Goal: Information Seeking & Learning: Learn about a topic

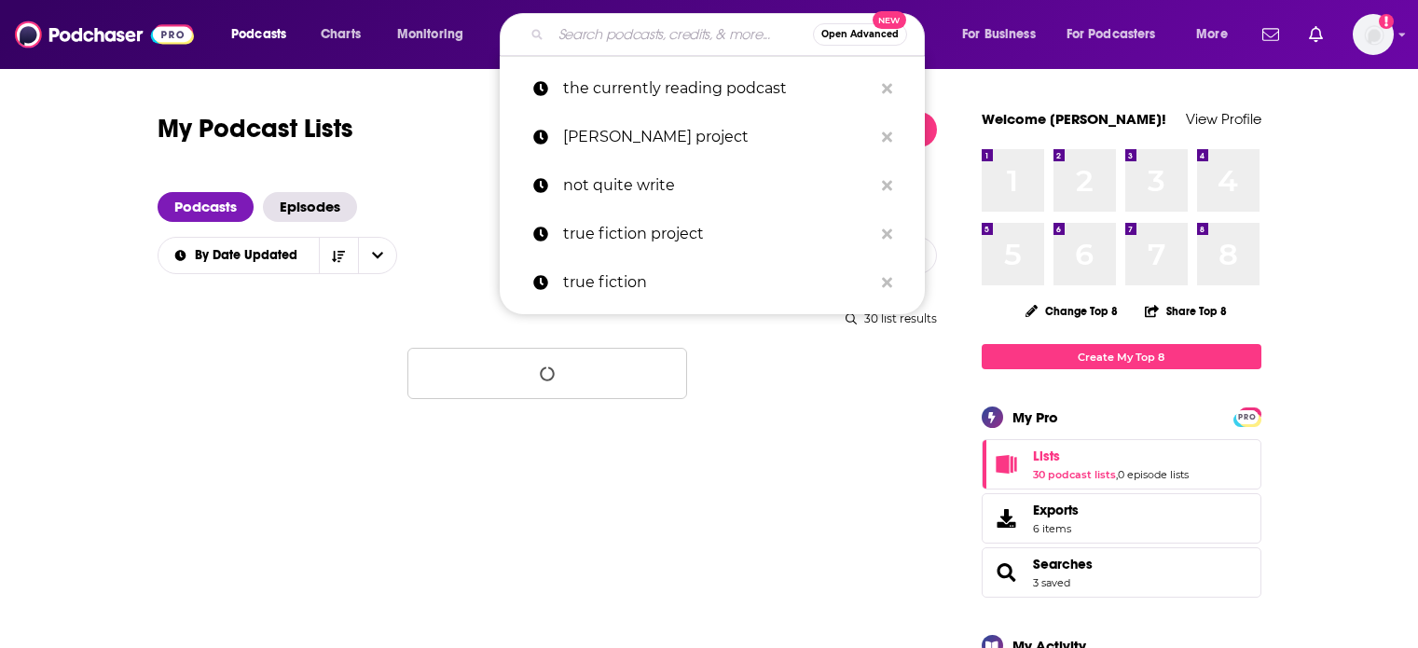
click at [638, 31] on input "Search podcasts, credits, & more..." at bounding box center [682, 35] width 262 height 30
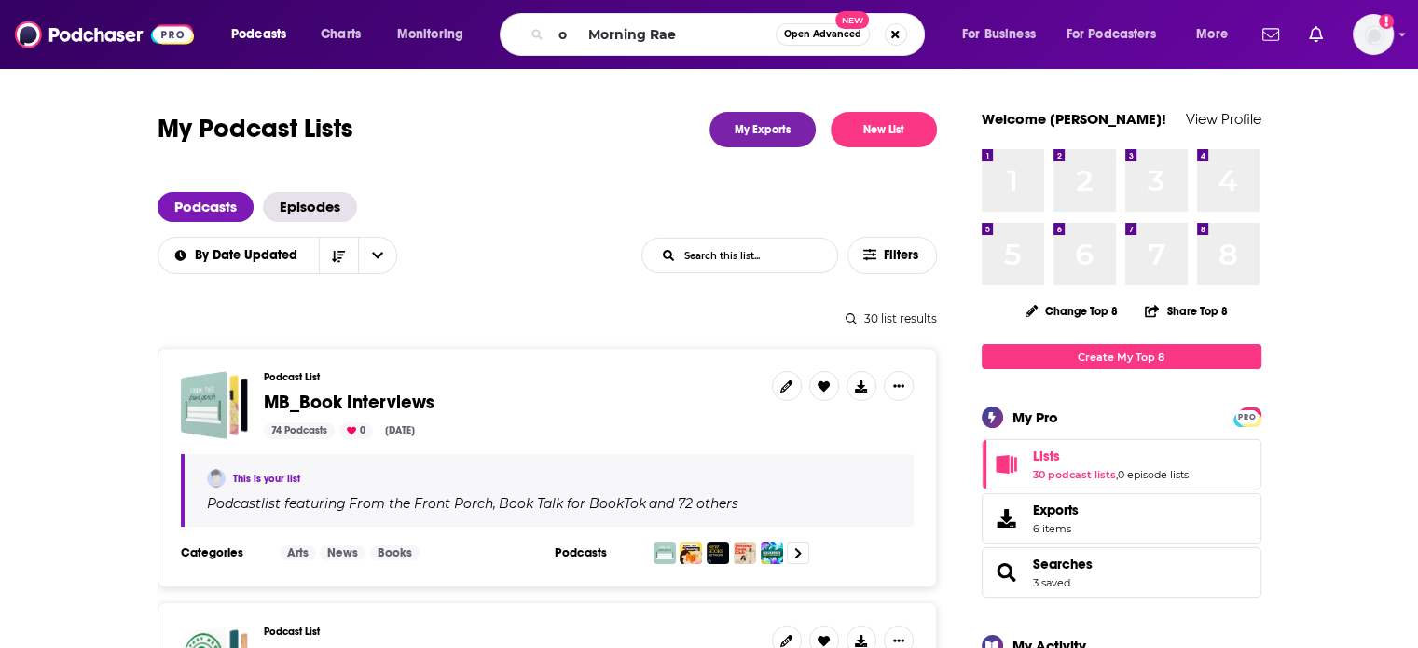
drag, startPoint x: 587, startPoint y: 35, endPoint x: 513, endPoint y: 44, distance: 75.1
click at [515, 40] on div "o Morning Rae Open Advanced New" at bounding box center [712, 34] width 425 height 43
type input "Morning [PERSON_NAME]"
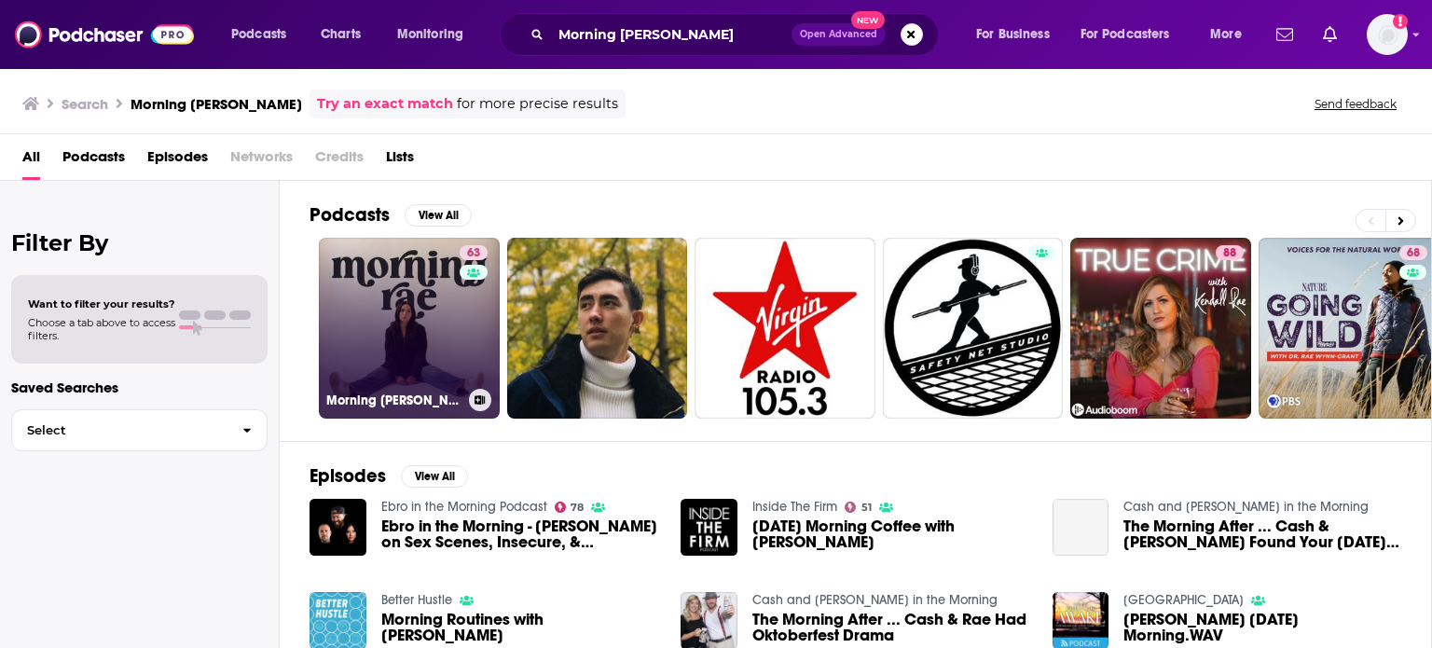
click at [453, 256] on link "63 Morning [PERSON_NAME]" at bounding box center [409, 328] width 181 height 181
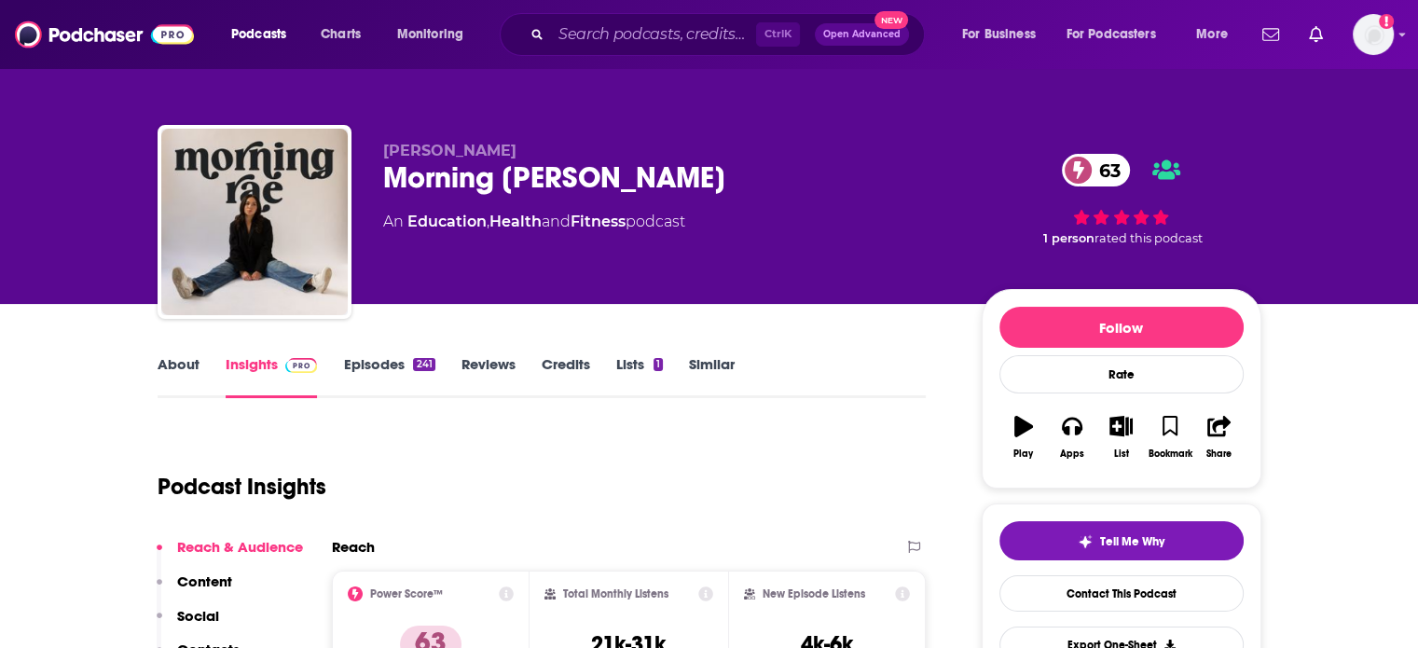
click at [412, 174] on div "Morning [PERSON_NAME] 63" at bounding box center [667, 177] width 569 height 36
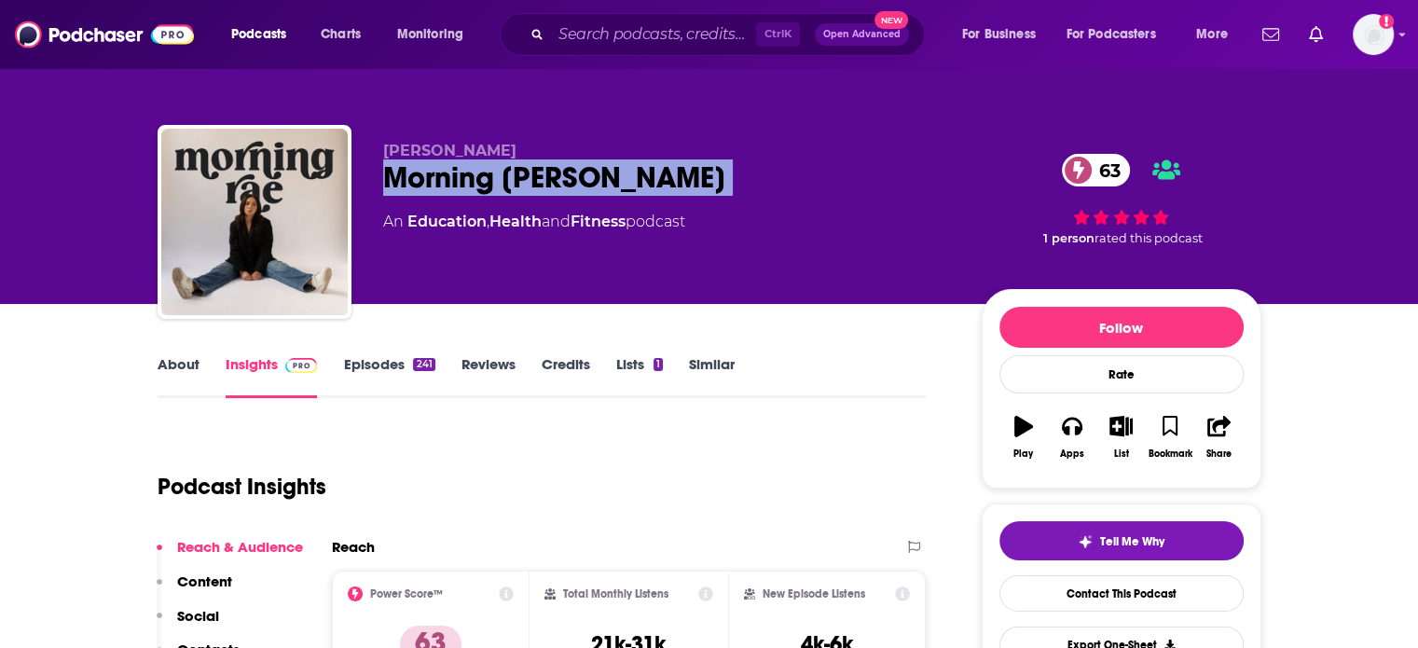
click at [412, 174] on div "Morning [PERSON_NAME] 63" at bounding box center [667, 177] width 569 height 36
copy div "Morning [PERSON_NAME] 63"
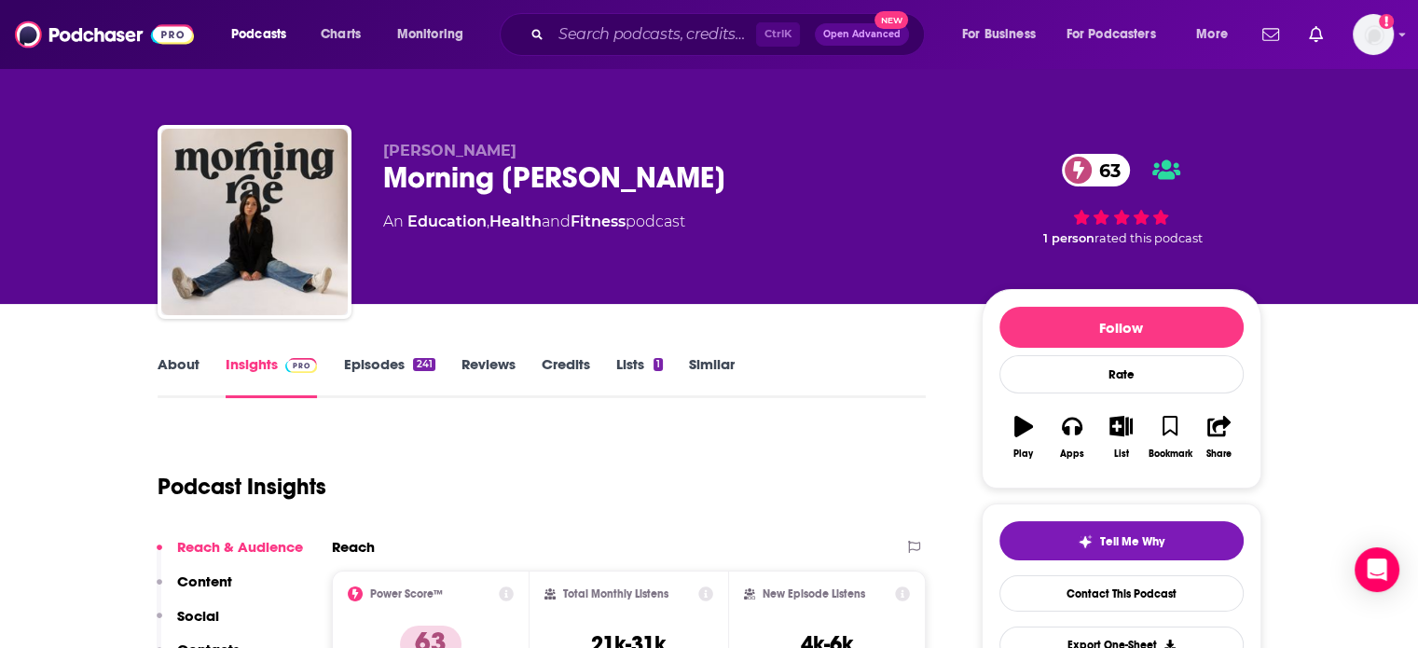
click at [469, 144] on span "[PERSON_NAME]" at bounding box center [449, 151] width 133 height 18
click at [158, 377] on link "About" at bounding box center [179, 376] width 42 height 43
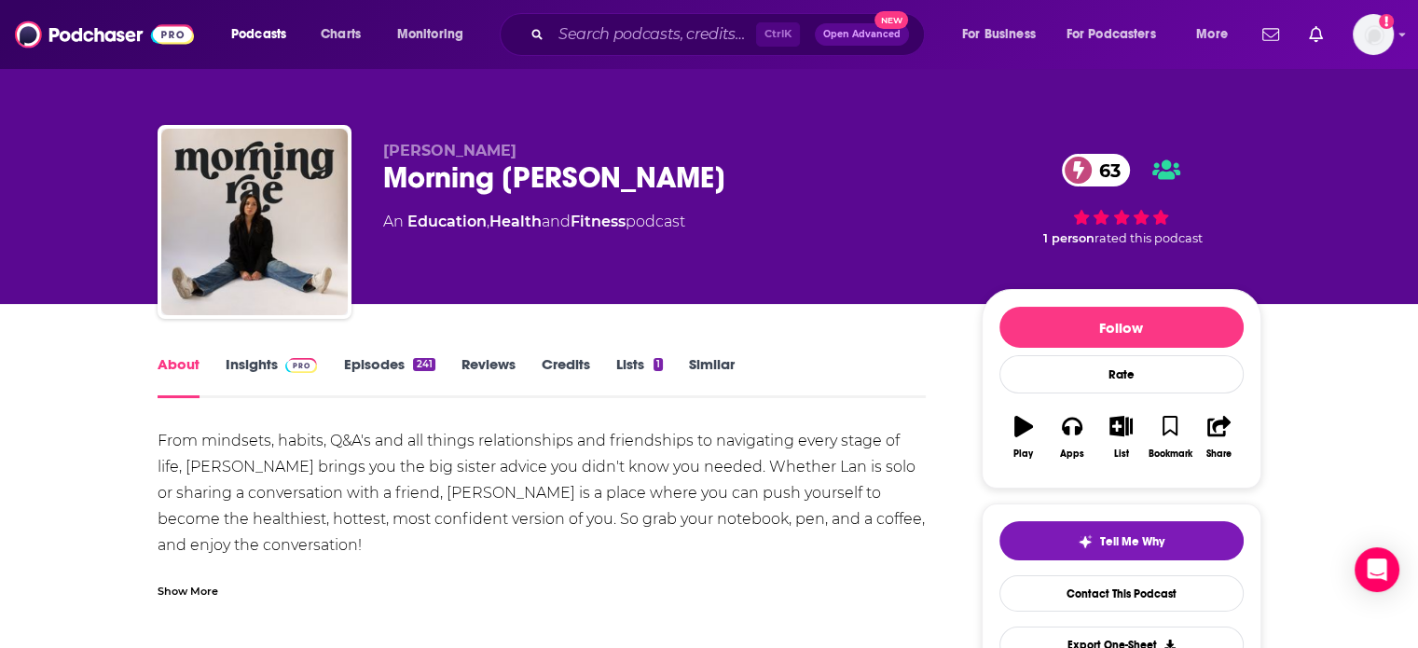
click at [467, 148] on span "[PERSON_NAME]" at bounding box center [449, 151] width 133 height 18
click at [726, 40] on input "Search podcasts, credits, & more..." at bounding box center [653, 35] width 205 height 30
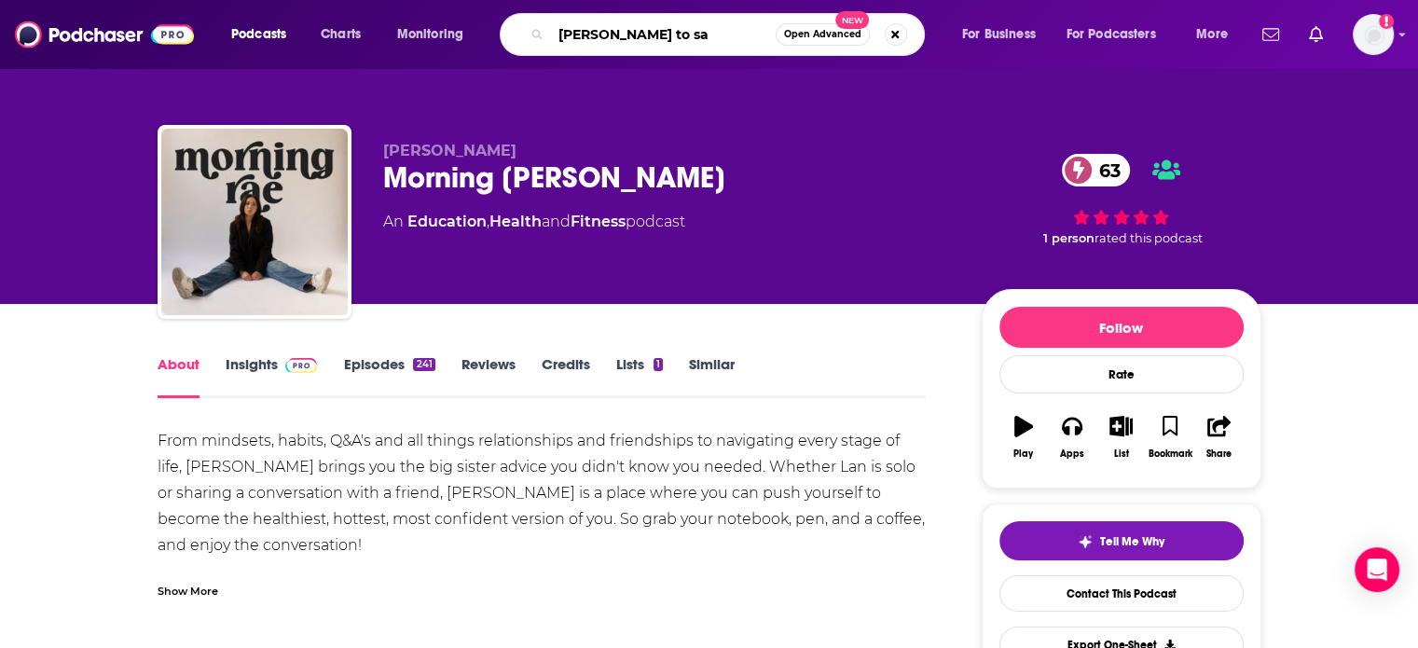
type input "[PERSON_NAME] to say"
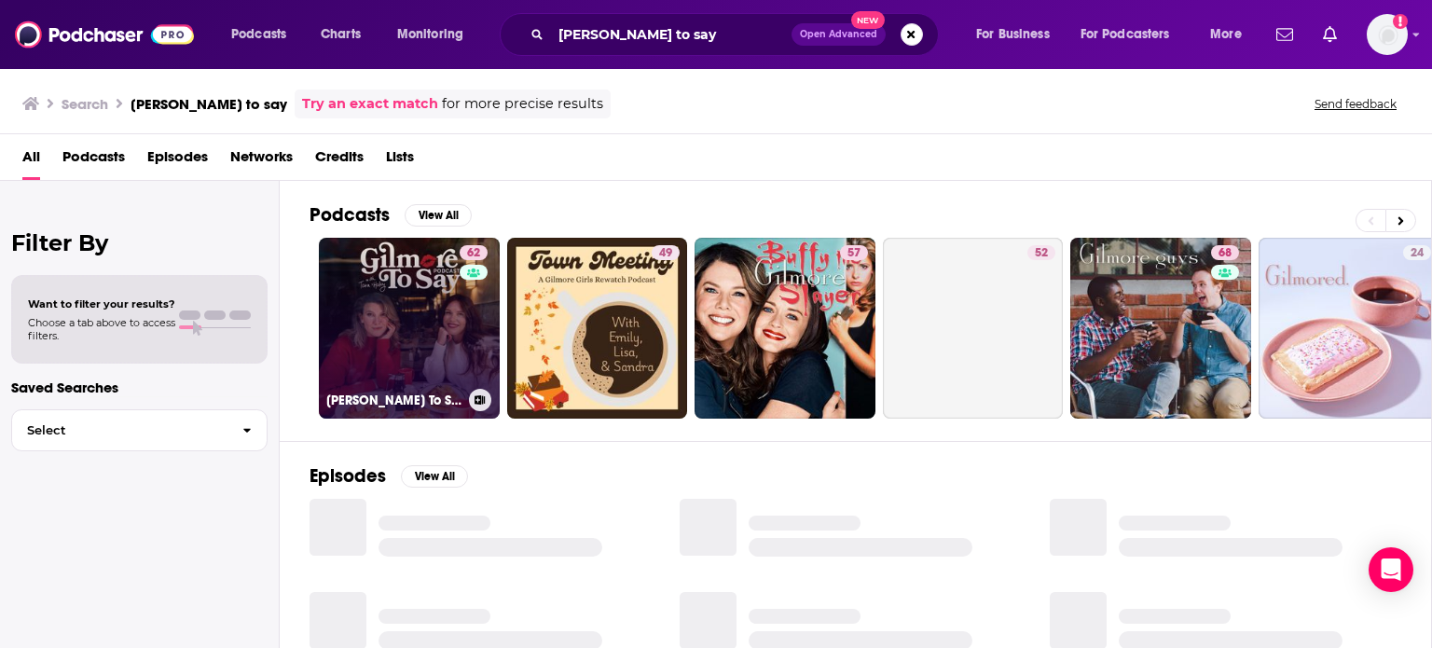
click at [379, 331] on link "62 [PERSON_NAME] To Say: A [PERSON_NAME] Podcast" at bounding box center [409, 328] width 181 height 181
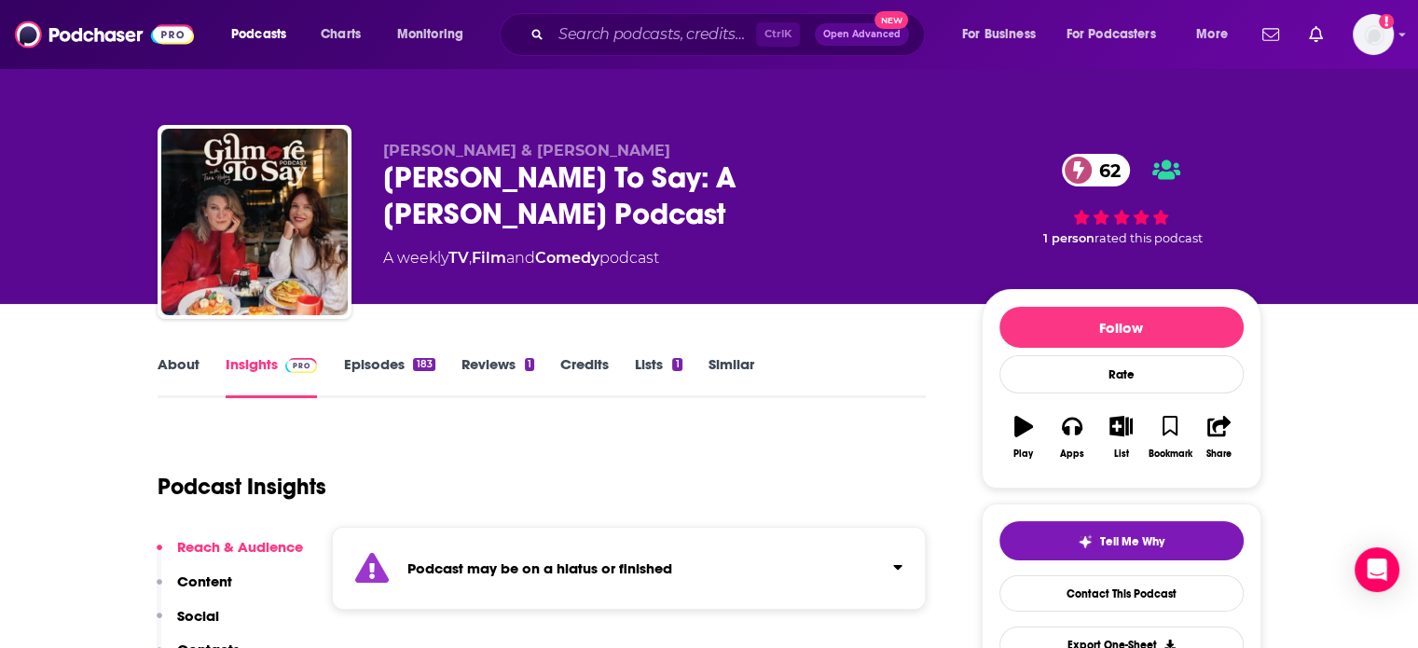
click at [174, 357] on link "About" at bounding box center [179, 376] width 42 height 43
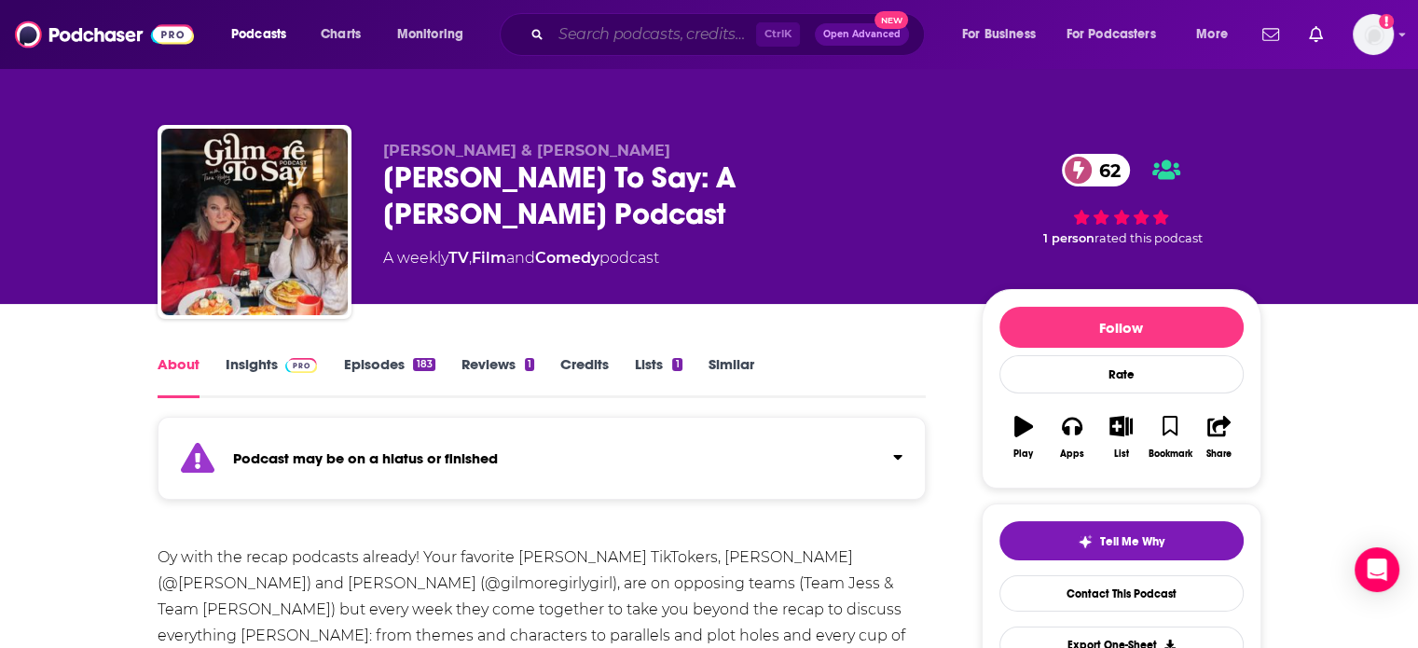
click at [638, 39] on input "Search podcasts, credits, & more..." at bounding box center [653, 35] width 205 height 30
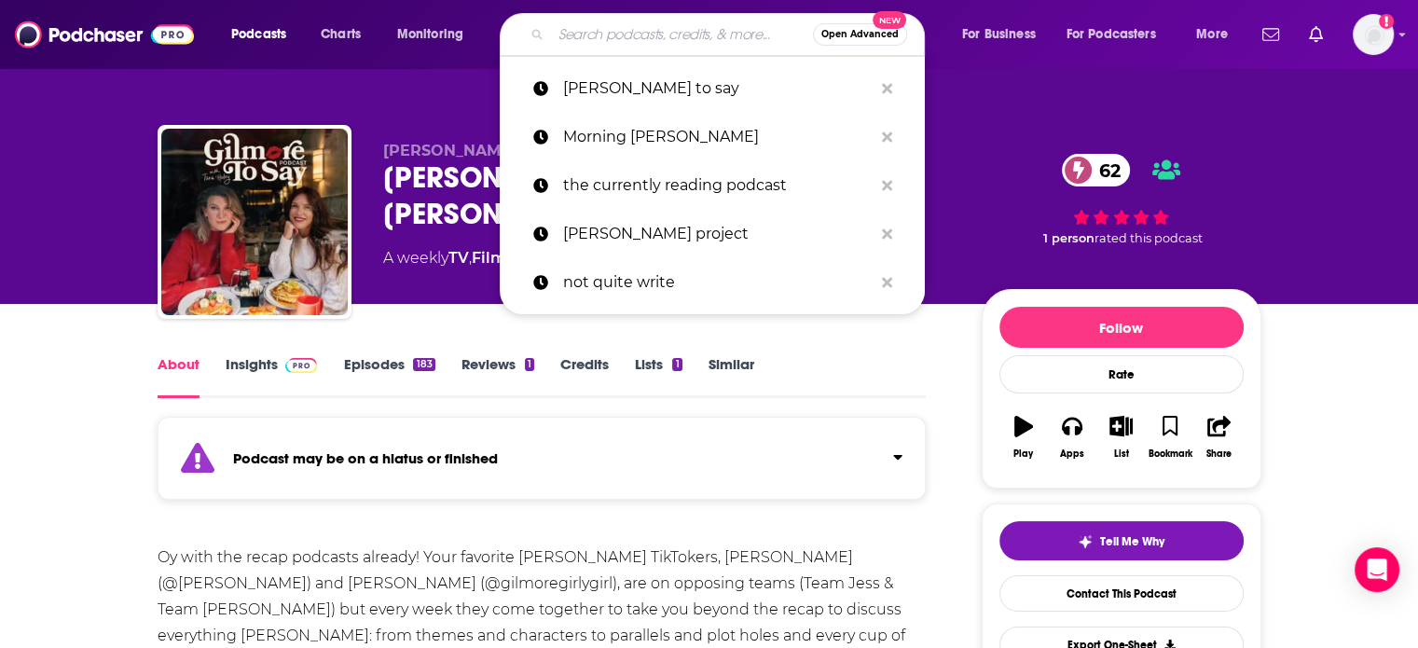
paste input "o Frangela"
type input "o Frangela"
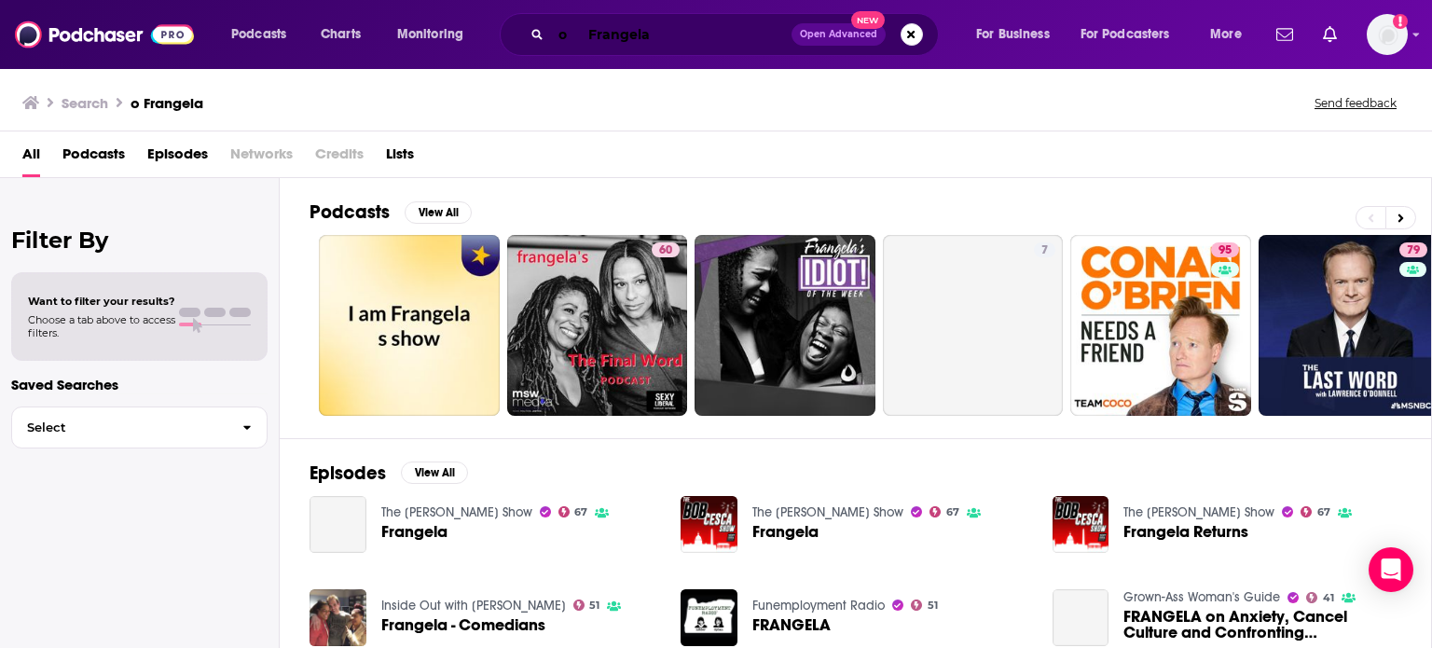
click at [590, 35] on input "o Frangela" at bounding box center [671, 35] width 241 height 30
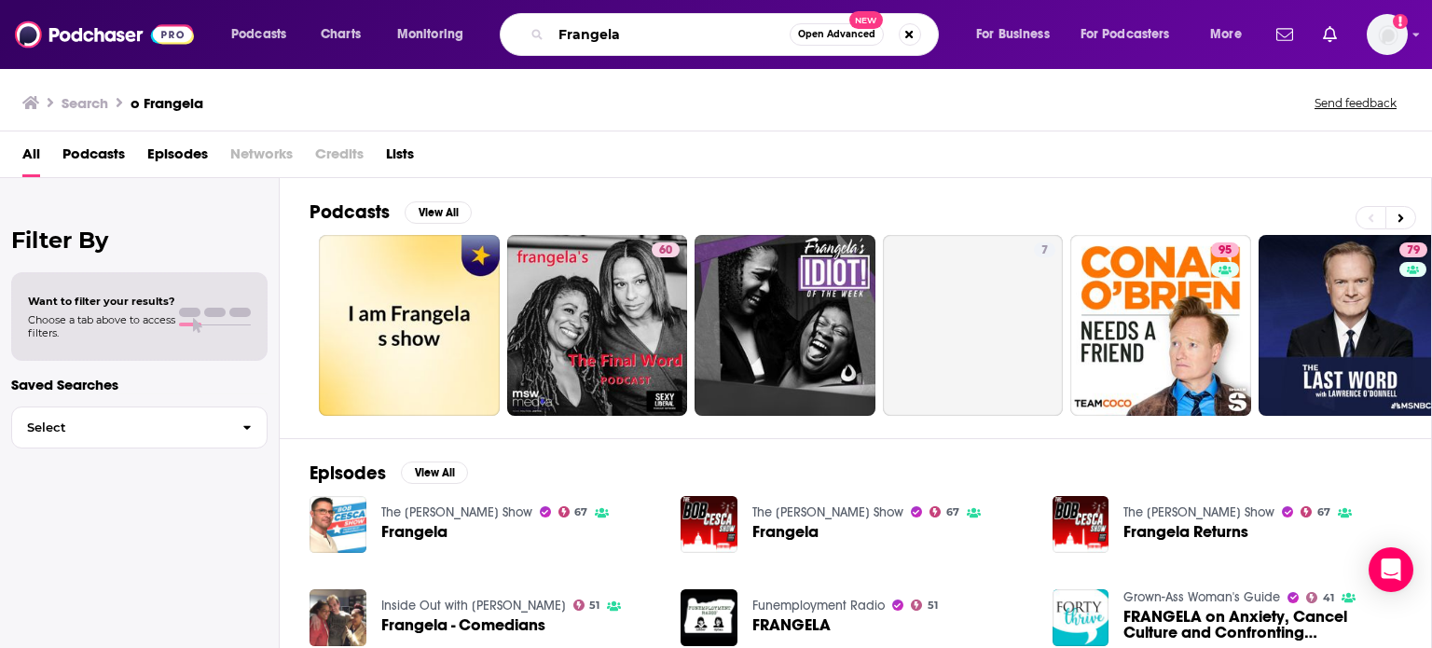
type input "Frangela"
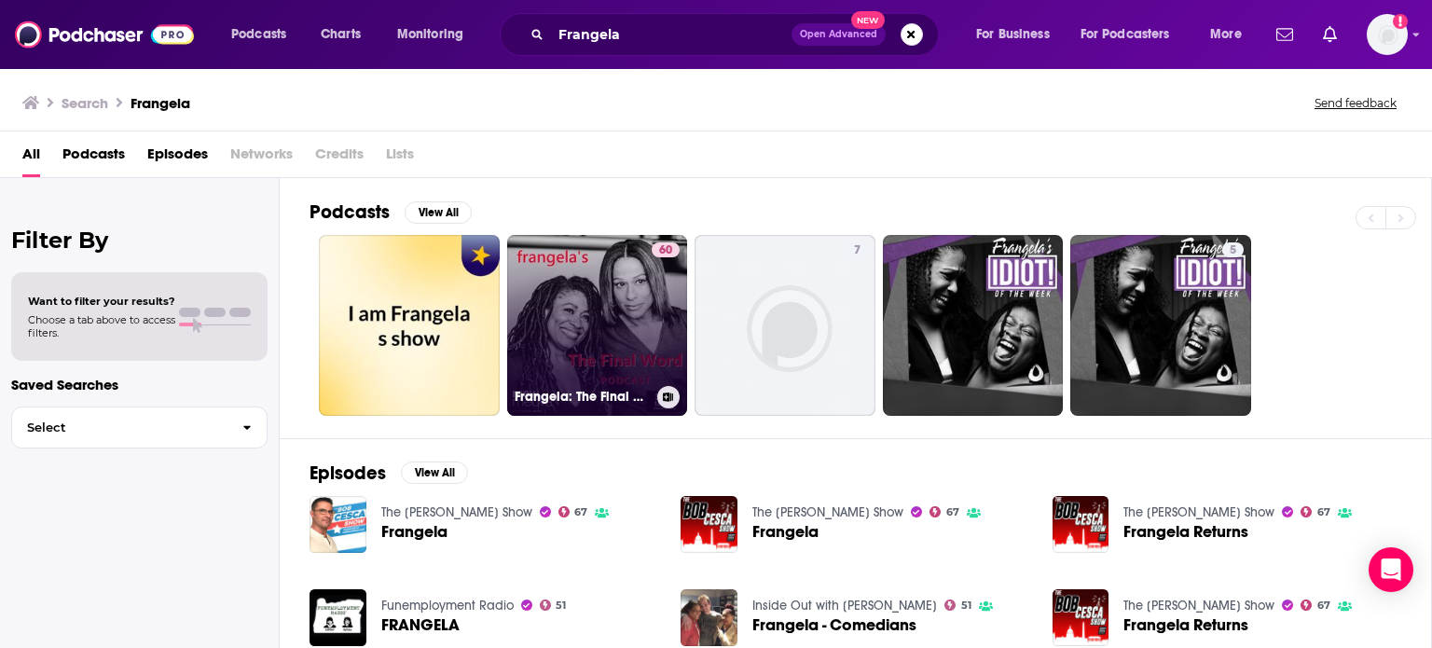
click at [585, 281] on link "60 Frangela: The Final Word" at bounding box center [597, 325] width 181 height 181
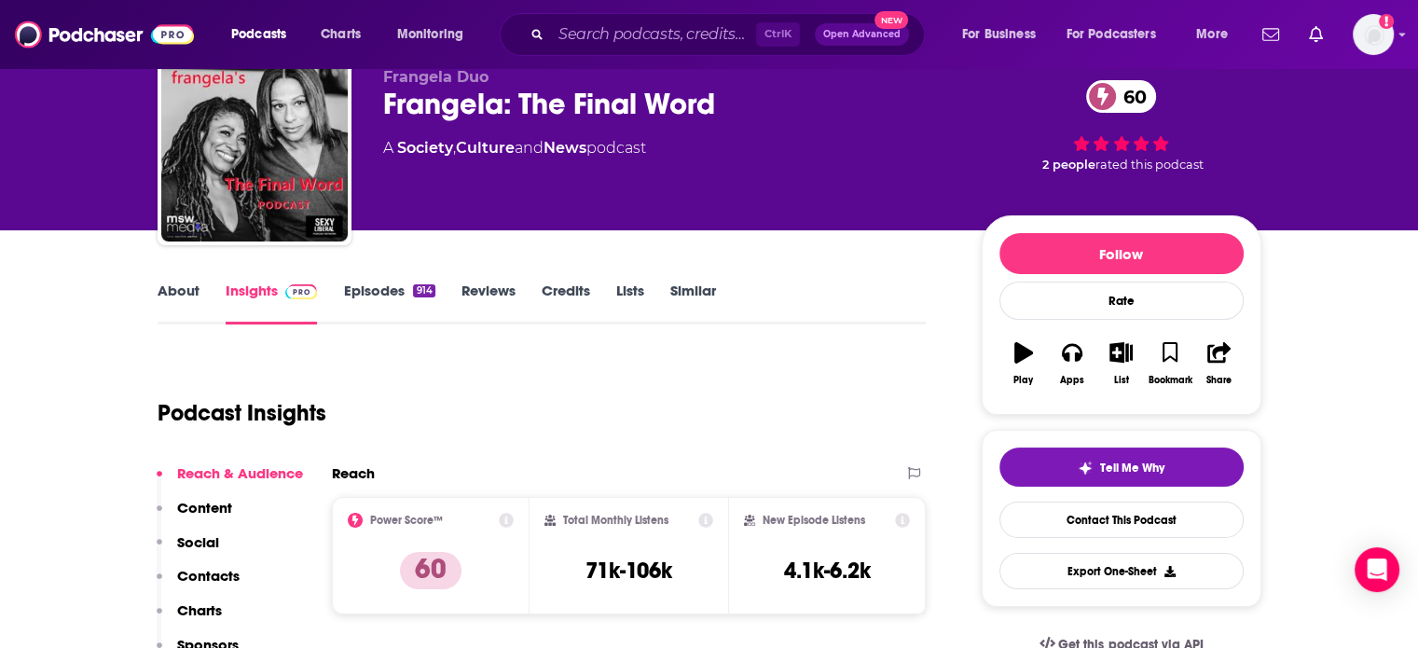
scroll to position [93, 0]
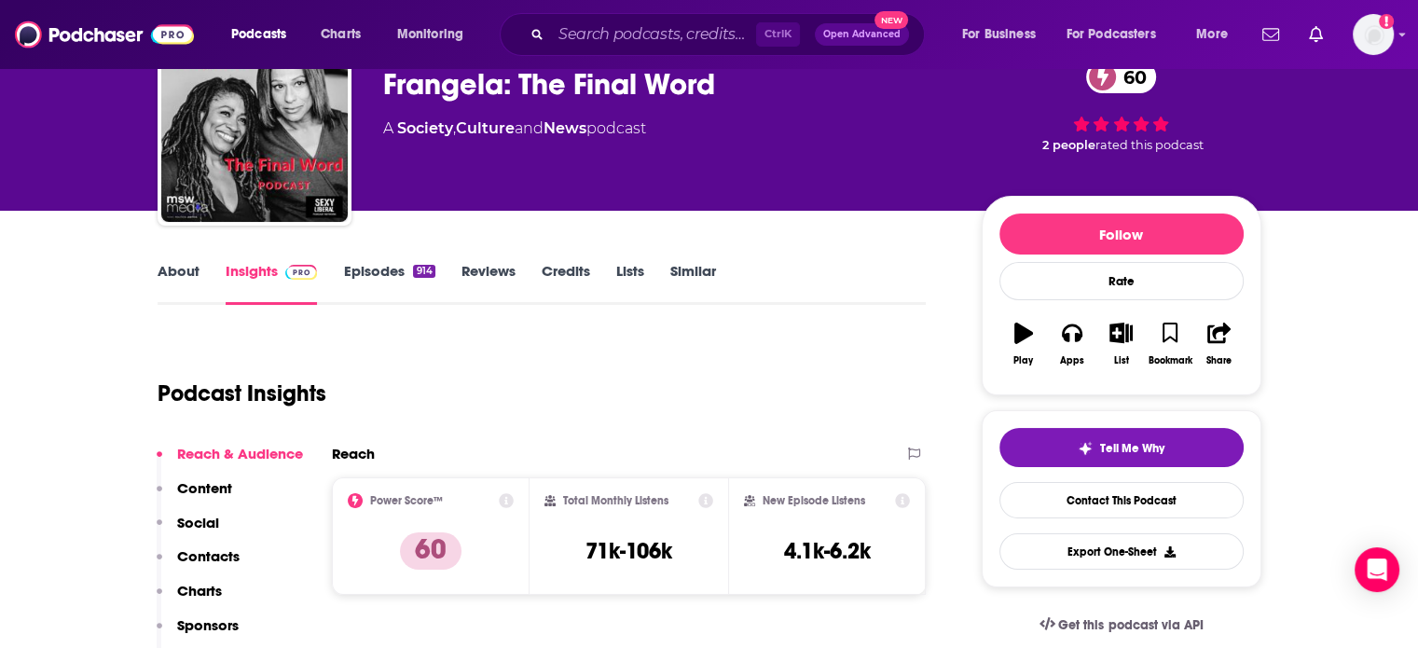
click at [179, 269] on link "About" at bounding box center [179, 283] width 42 height 43
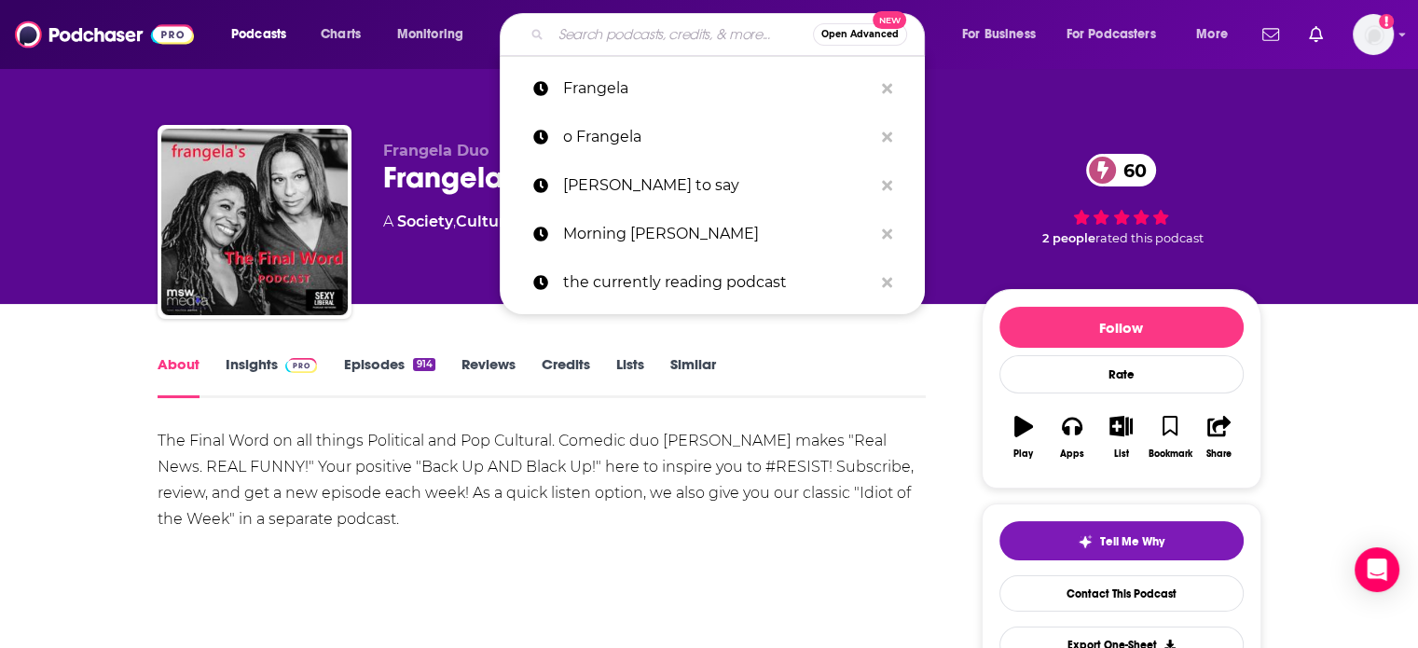
click at [574, 31] on input "Search podcasts, credits, & more..." at bounding box center [682, 35] width 262 height 30
paste input "o Seeing Other People"
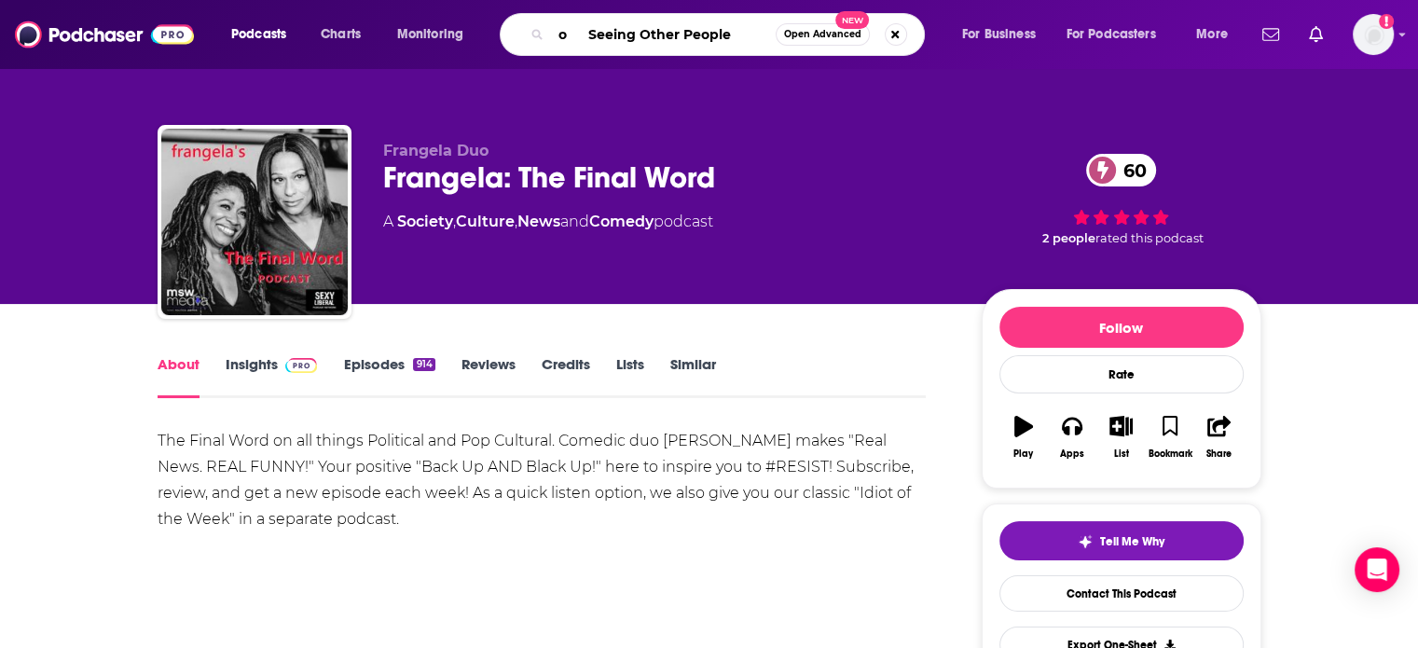
click at [585, 33] on input "o Seeing Other People" at bounding box center [663, 35] width 225 height 30
type input "Seeing Other People"
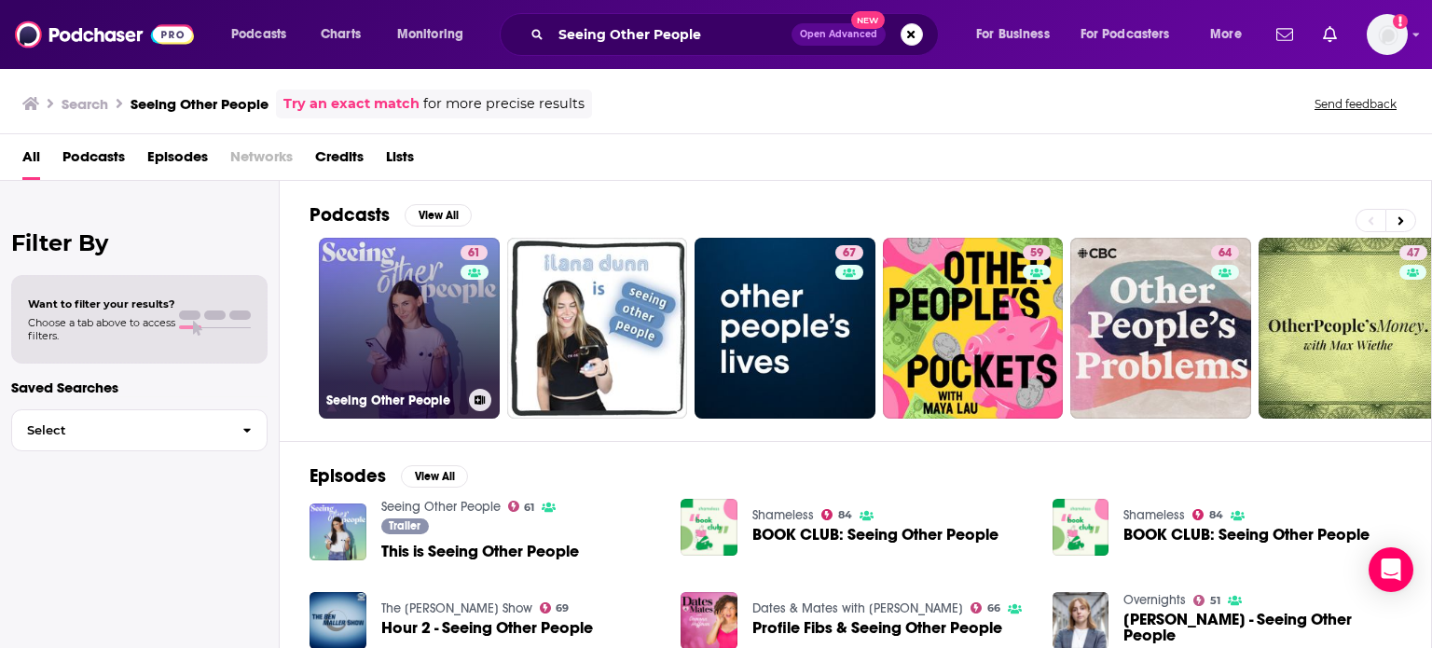
click at [407, 312] on link "61 Seeing Other People" at bounding box center [409, 328] width 181 height 181
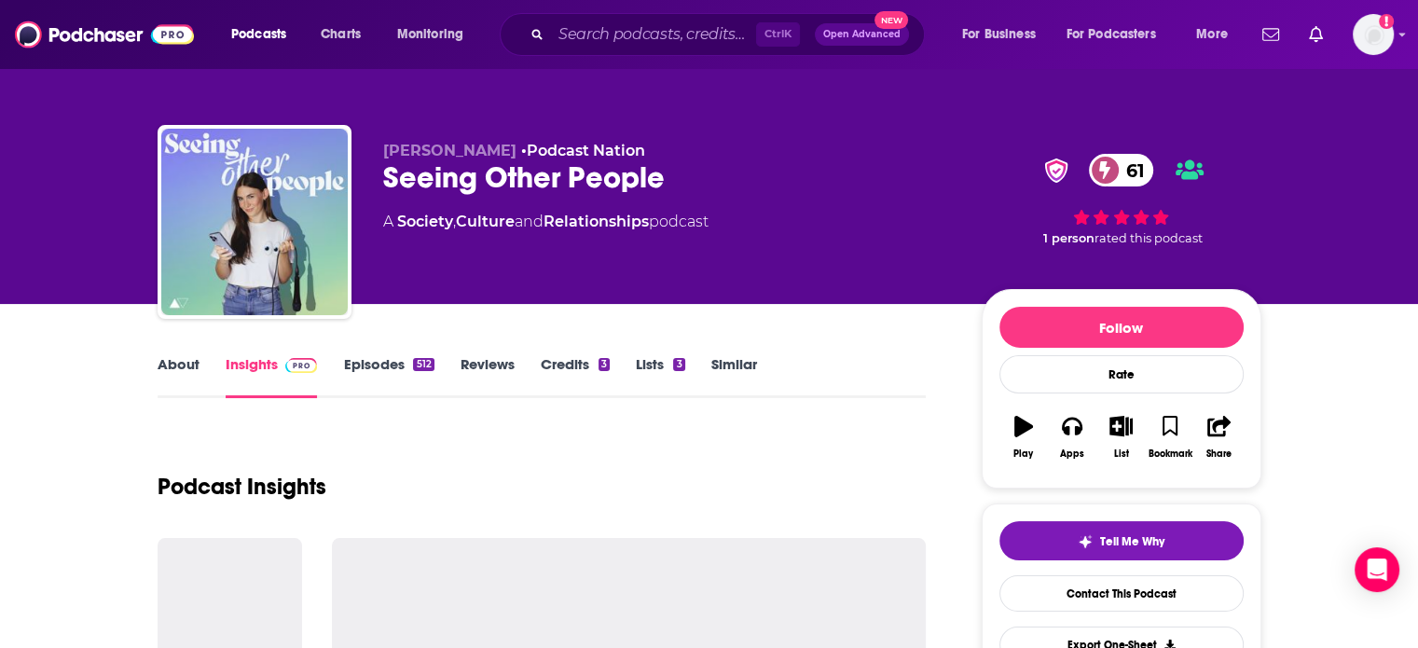
click at [174, 379] on link "About" at bounding box center [179, 376] width 42 height 43
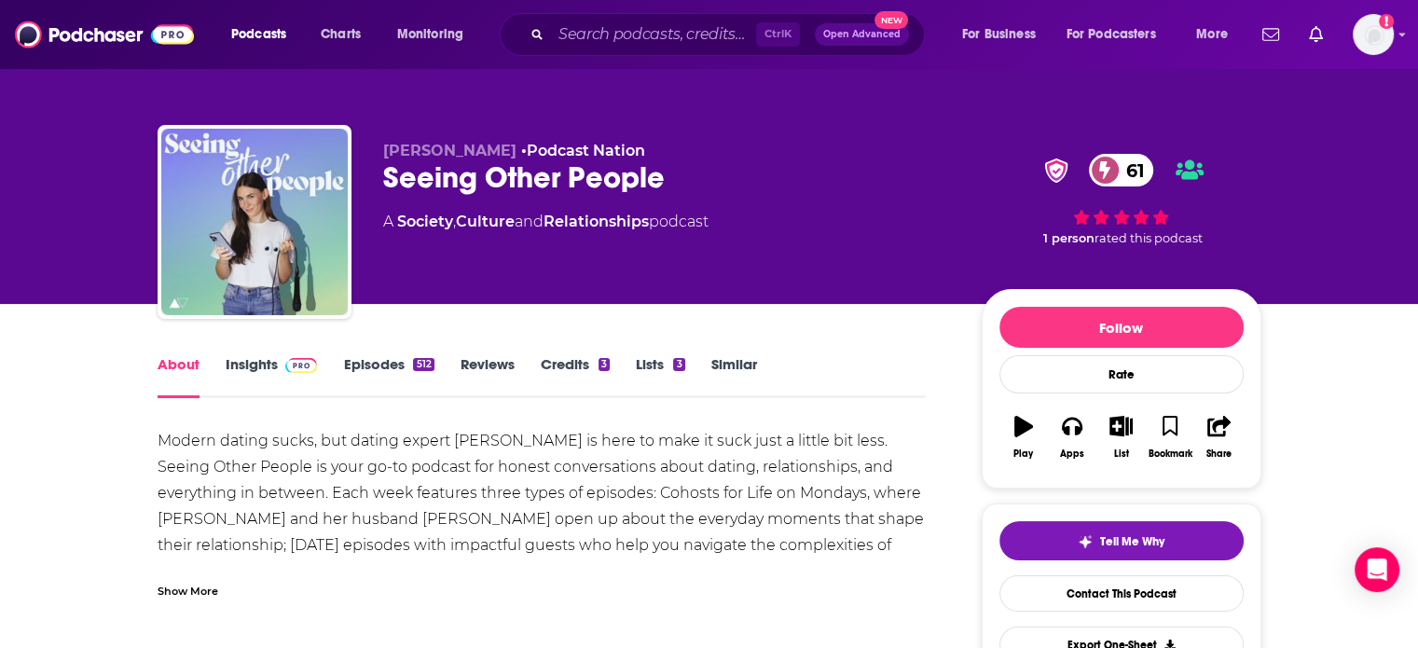
click at [496, 176] on div "Seeing Other People 61" at bounding box center [667, 177] width 569 height 36
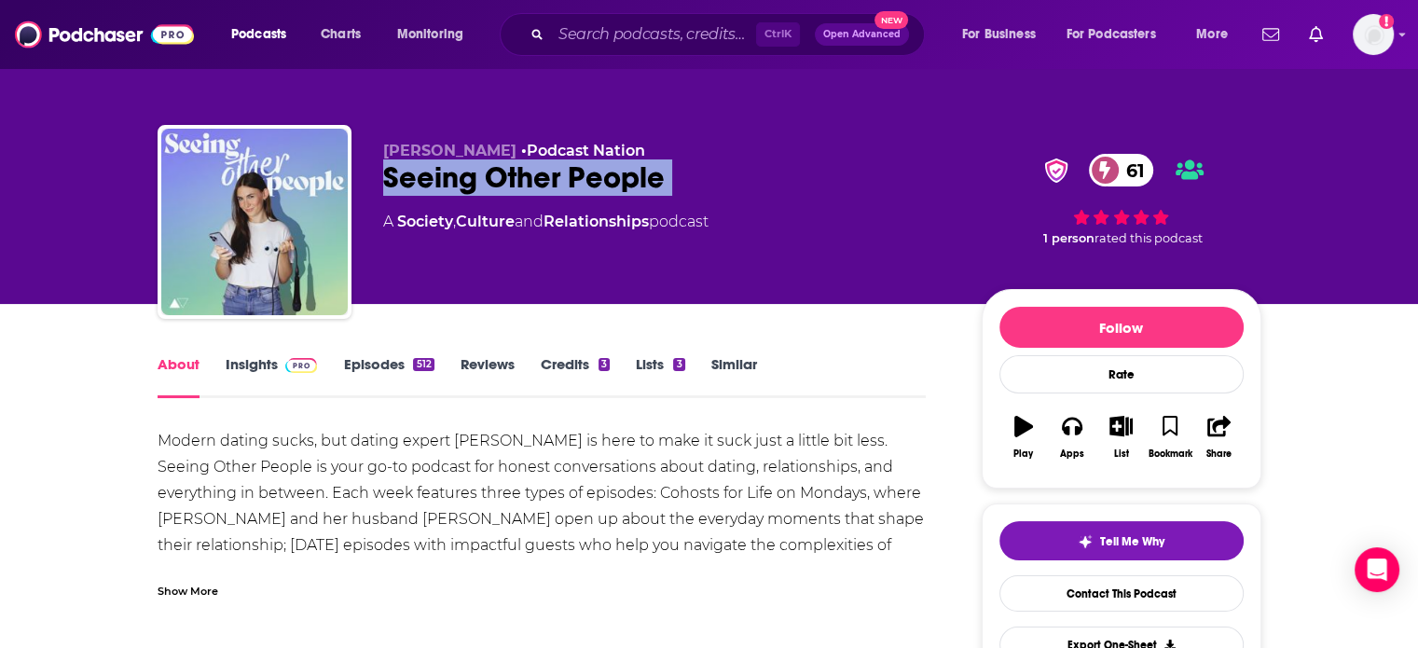
click at [496, 176] on div "Seeing Other People 61" at bounding box center [667, 177] width 569 height 36
